Goal: Navigation & Orientation: Find specific page/section

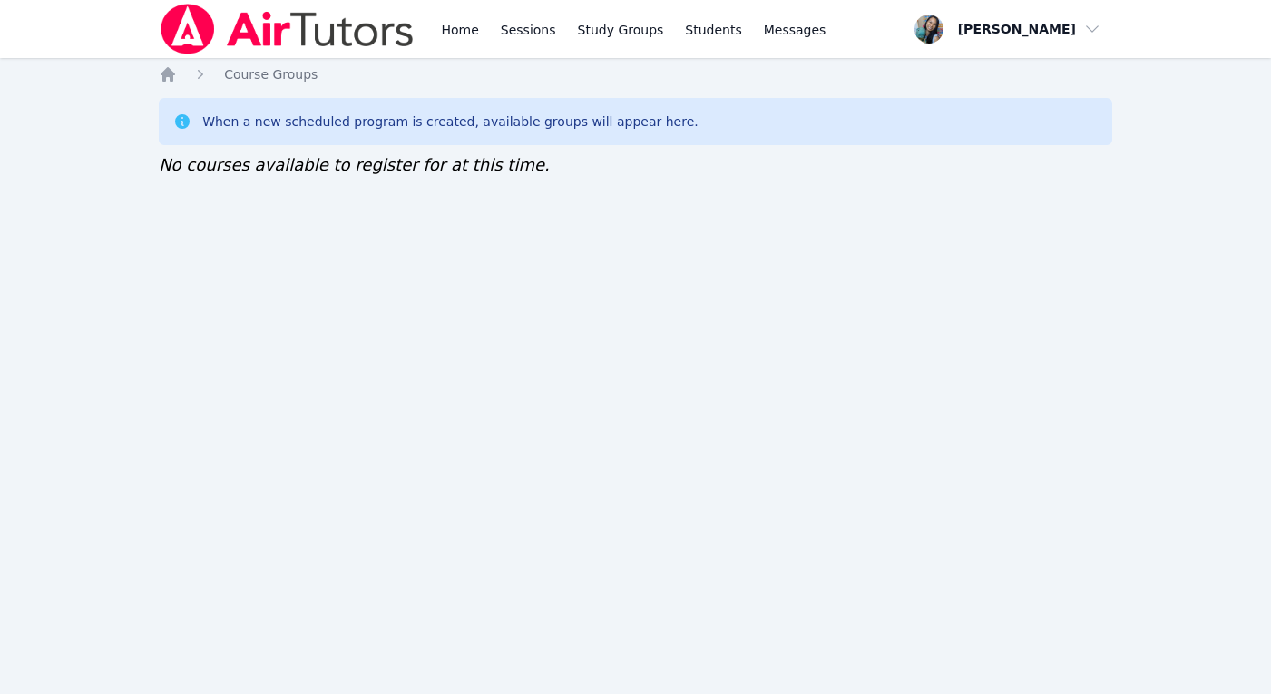
click at [388, 328] on div "Home Sessions Study Groups Students Messages Open user menu Sokha Lee Open main…" at bounding box center [635, 347] width 1271 height 694
click at [439, 273] on div "Home Sessions Study Groups Students Messages Open user menu Sokha Lee Open main…" at bounding box center [635, 347] width 1271 height 694
click at [120, 412] on div "Home Sessions Study Groups Students Messages Open user menu Sokha Lee Open main…" at bounding box center [635, 347] width 1271 height 694
